Goal: Use online tool/utility: Utilize a website feature to perform a specific function

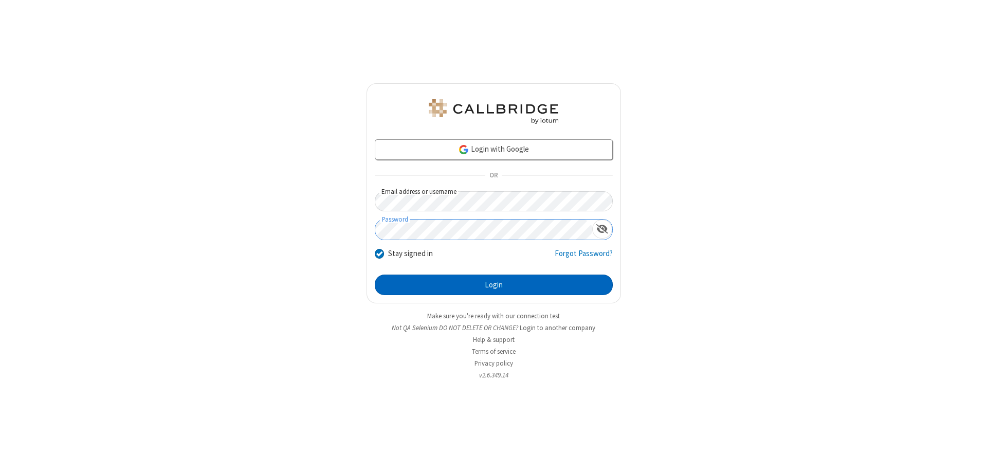
click at [493, 285] on button "Login" at bounding box center [494, 284] width 238 height 21
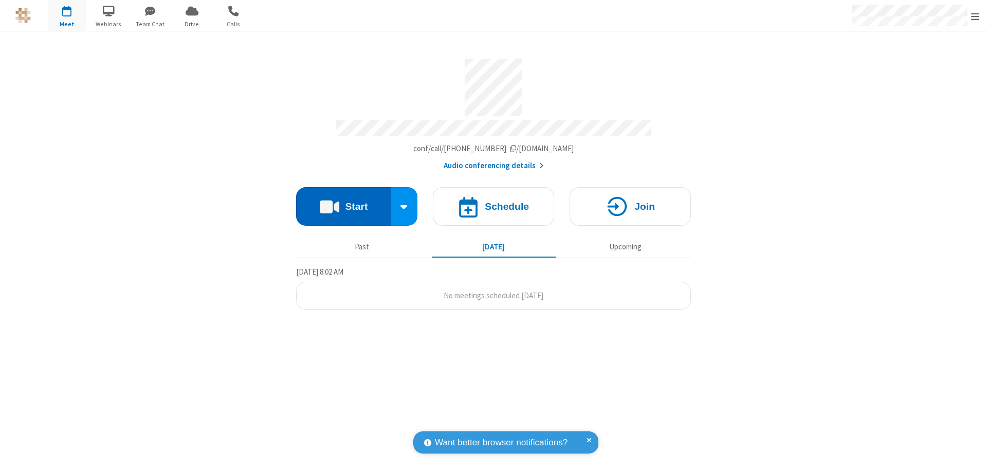
click at [343, 201] on button "Start" at bounding box center [343, 206] width 95 height 39
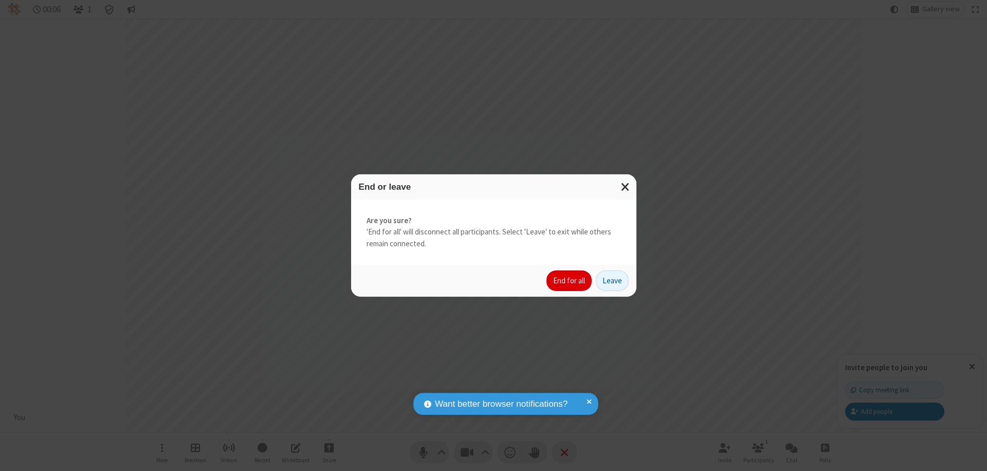
click at [569, 281] on button "End for all" at bounding box center [568, 280] width 45 height 21
